Goal: Task Accomplishment & Management: Manage account settings

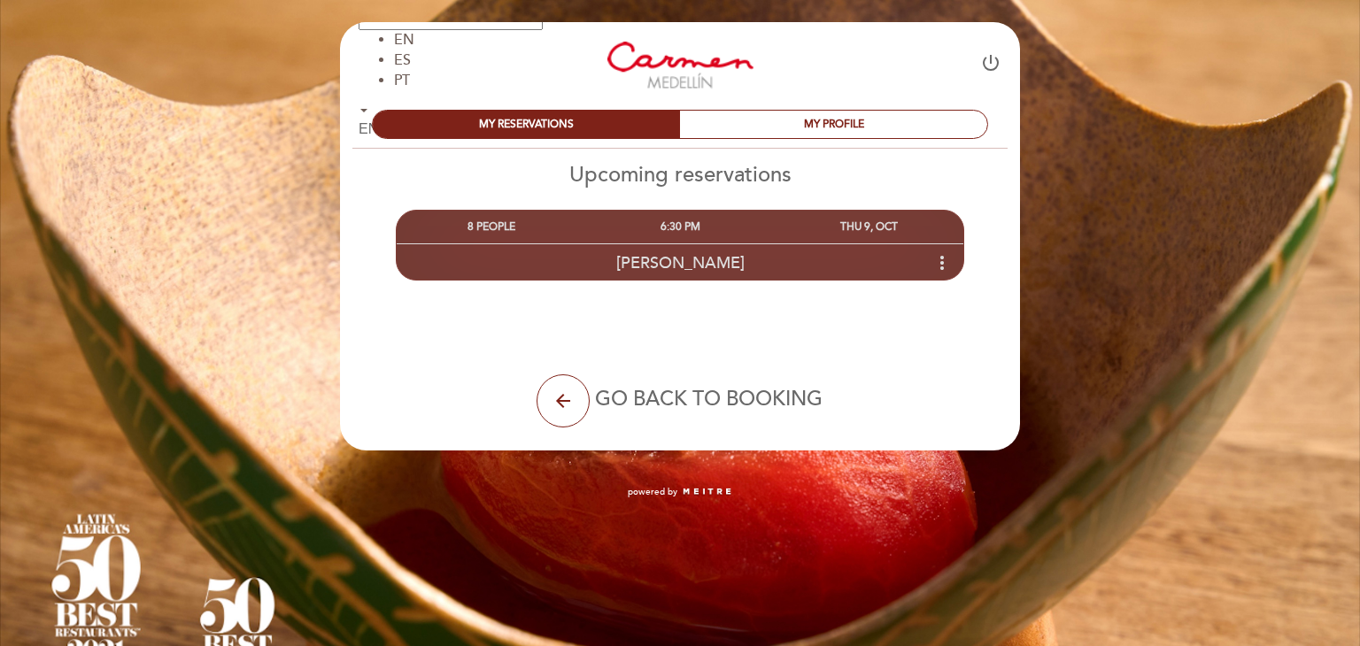
click at [939, 263] on icon "more_vert" at bounding box center [941, 262] width 21 height 21
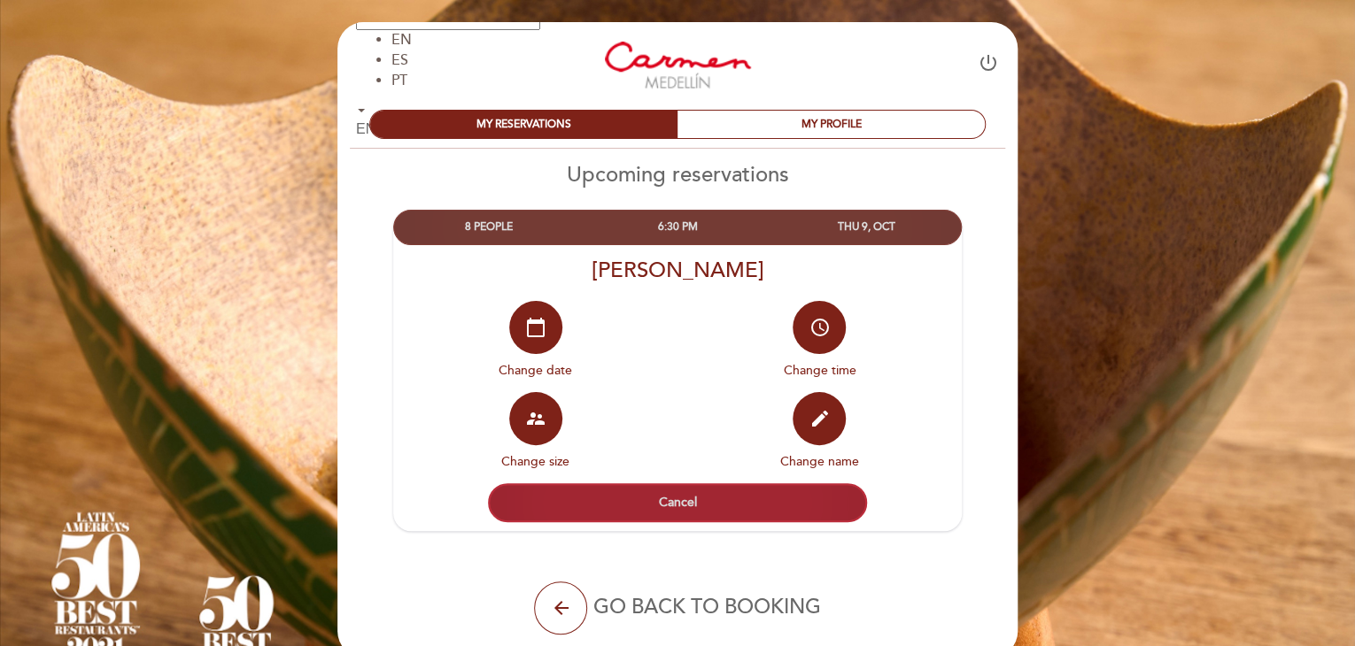
click at [668, 501] on button "Cancel" at bounding box center [677, 502] width 379 height 39
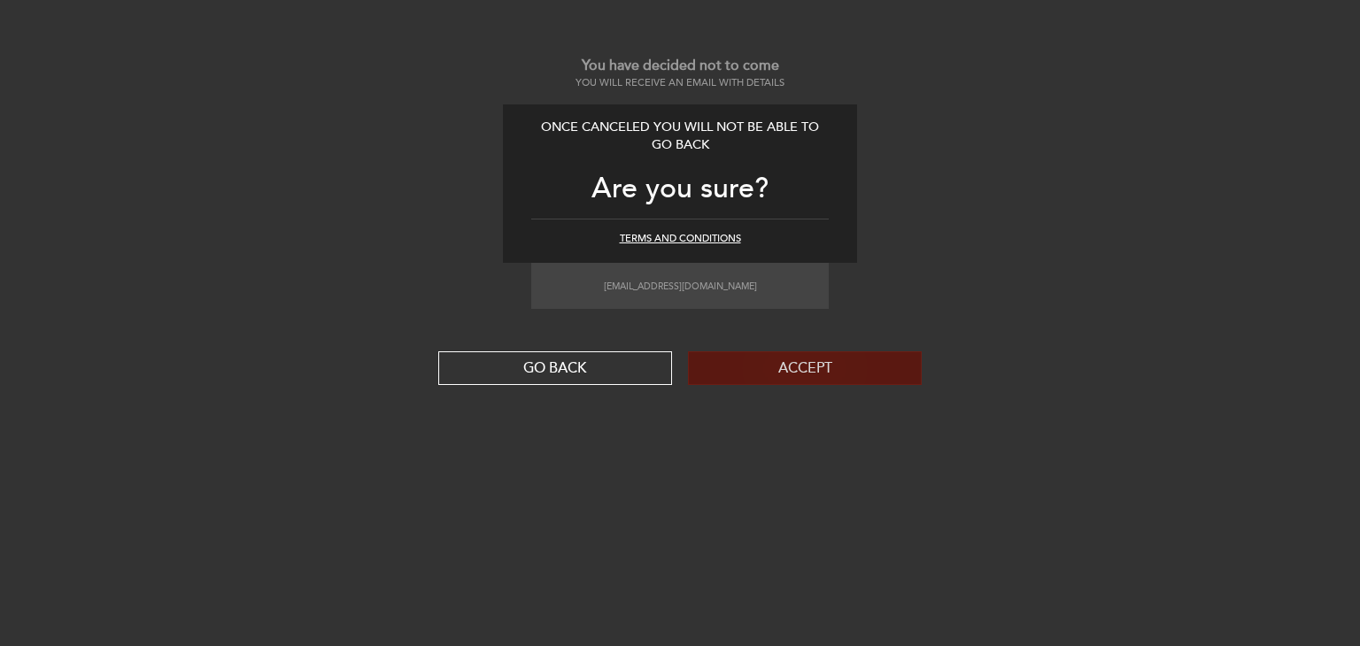
click at [806, 368] on button "Accept" at bounding box center [805, 369] width 234 height 34
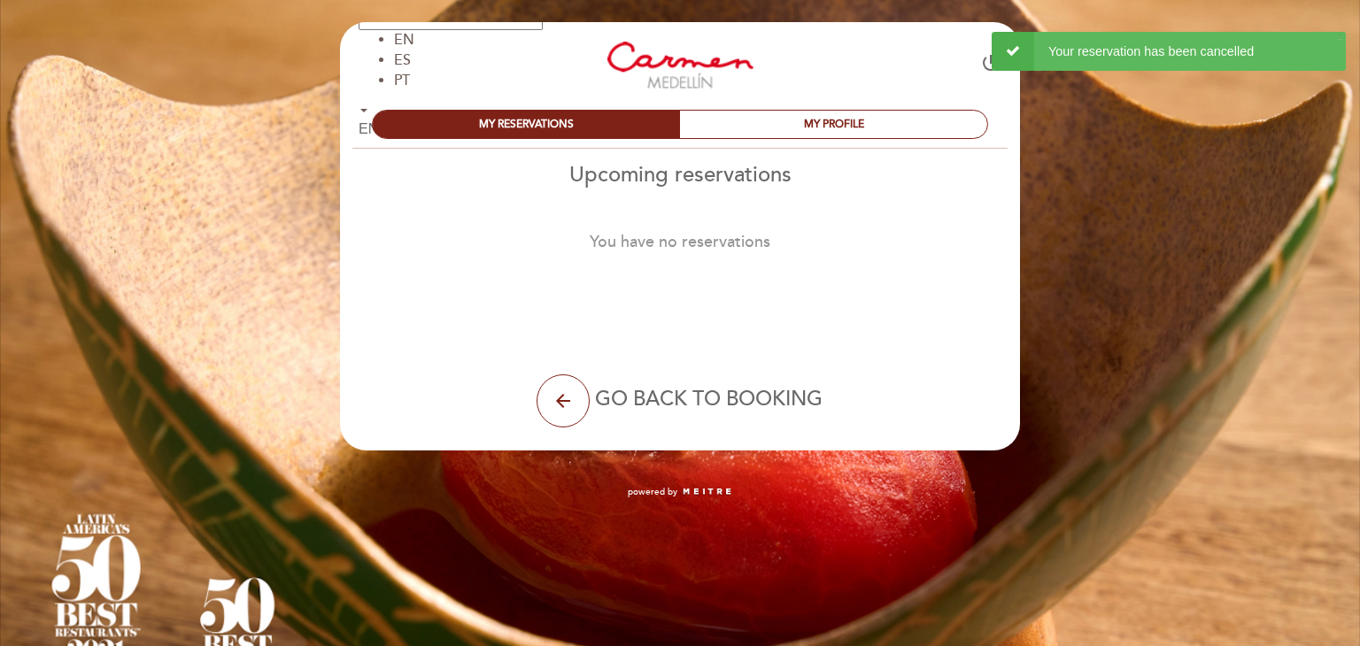
click at [1130, 48] on div "Your reservation has been cancelled" at bounding box center [1169, 51] width 354 height 39
